Goal: Find specific page/section: Find specific page/section

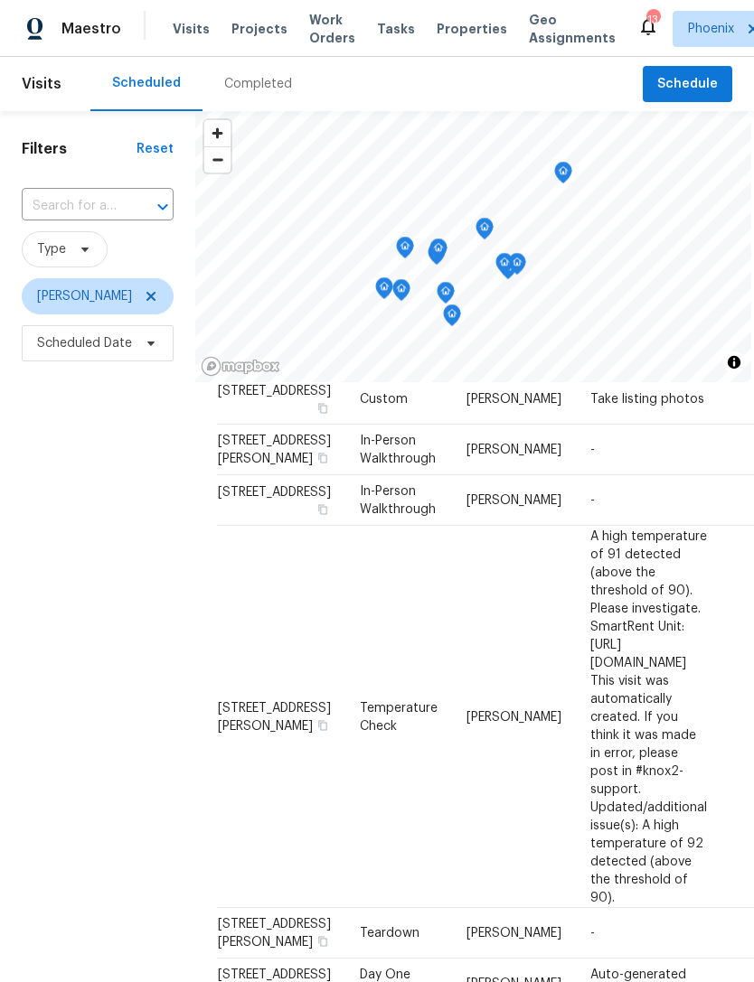
scroll to position [160, 0]
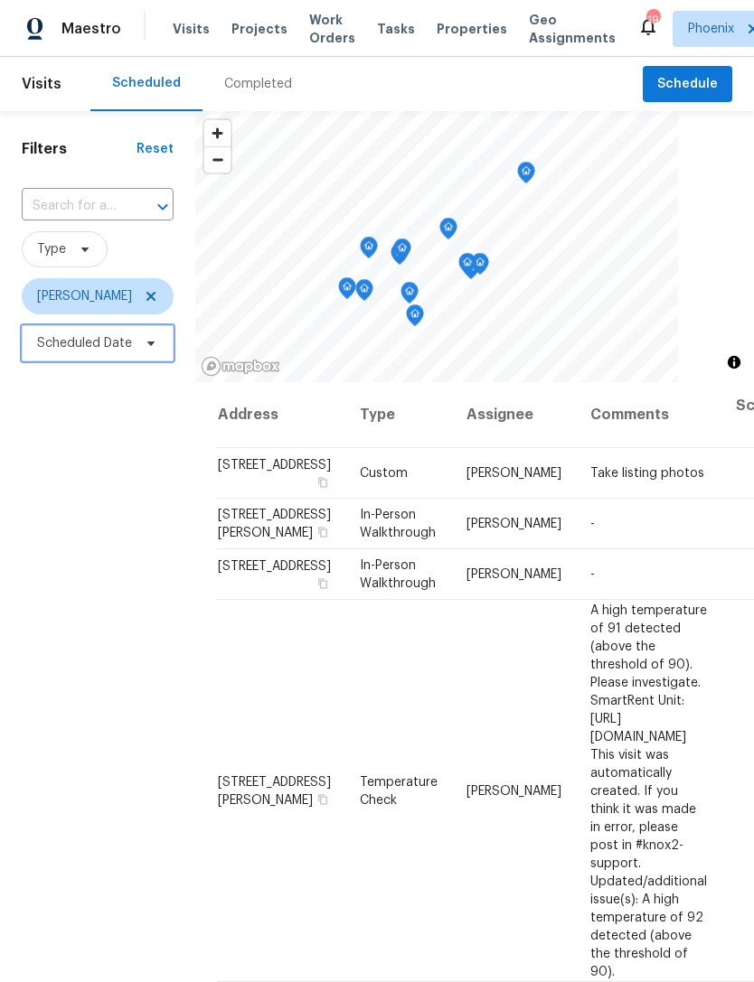
click at [75, 344] on span "Scheduled Date" at bounding box center [84, 343] width 95 height 18
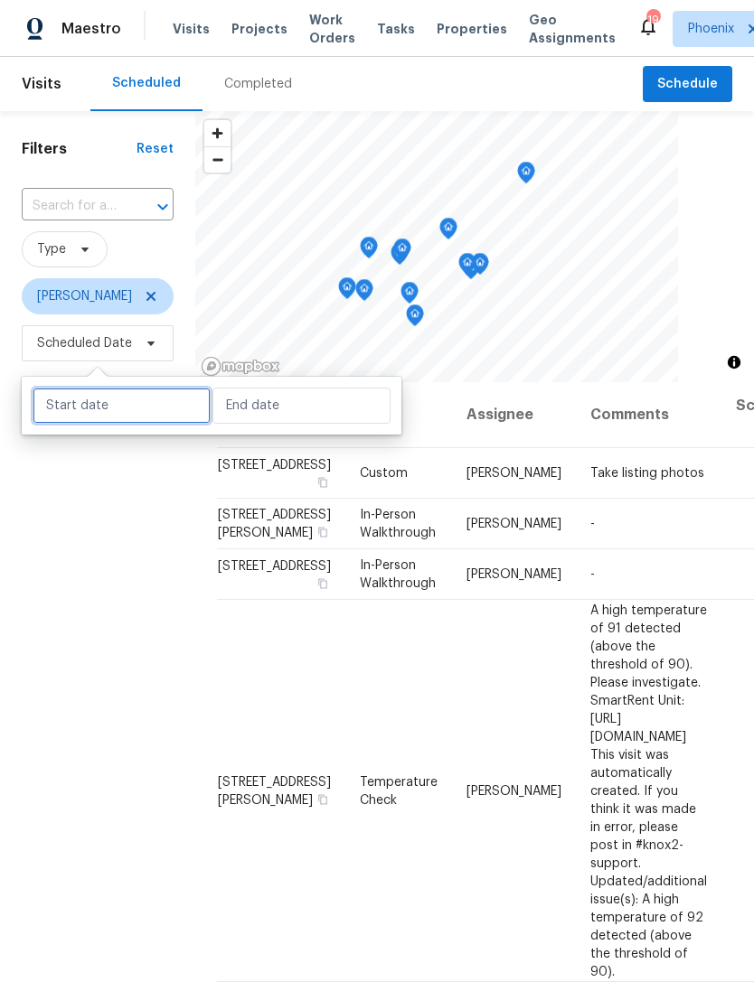
click at [145, 410] on input "text" at bounding box center [122, 406] width 178 height 36
select select "8"
select select "2025"
select select "9"
select select "2025"
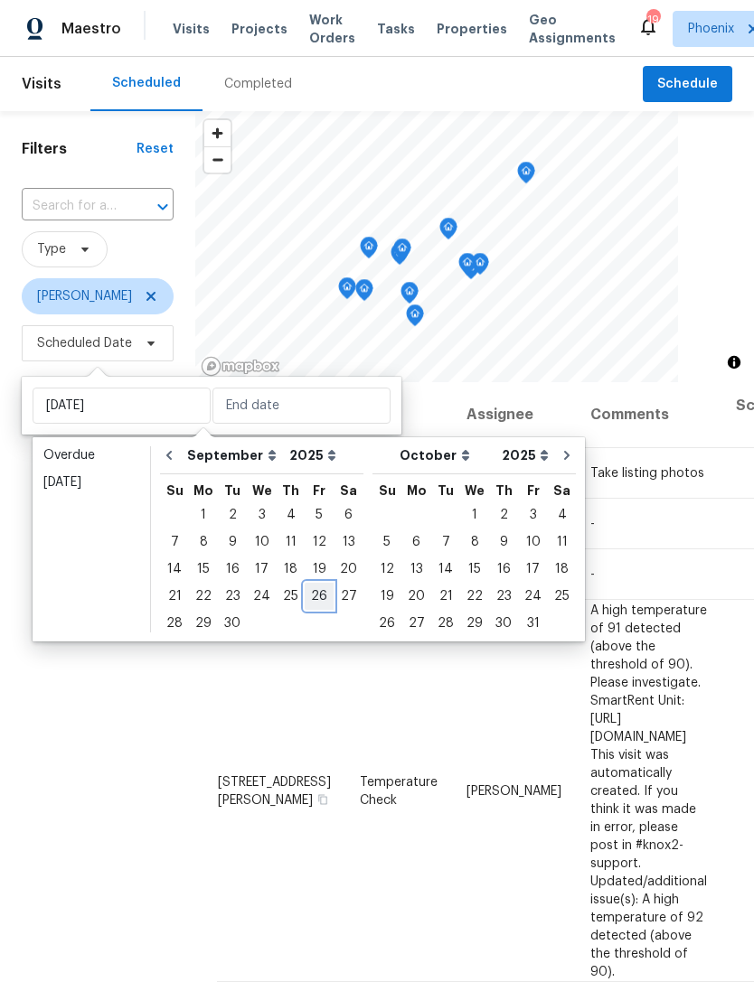
click at [317, 600] on div "26" at bounding box center [319, 596] width 29 height 25
type input "[DATE]"
click at [311, 595] on div "26" at bounding box center [319, 596] width 29 height 25
type input "[DATE]"
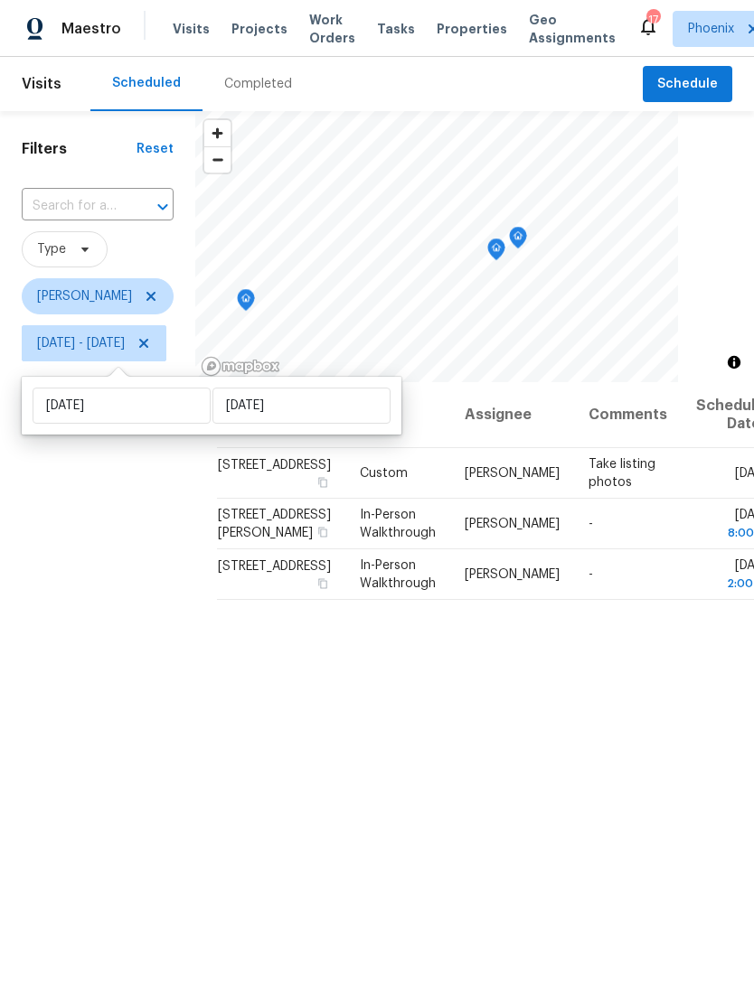
click at [128, 535] on div "Filters Reset ​ Type Brian Borntrager Fri, Sep 26 - Fri, Sep 26" at bounding box center [97, 639] width 195 height 1057
